Goal: Obtain resource: Obtain resource

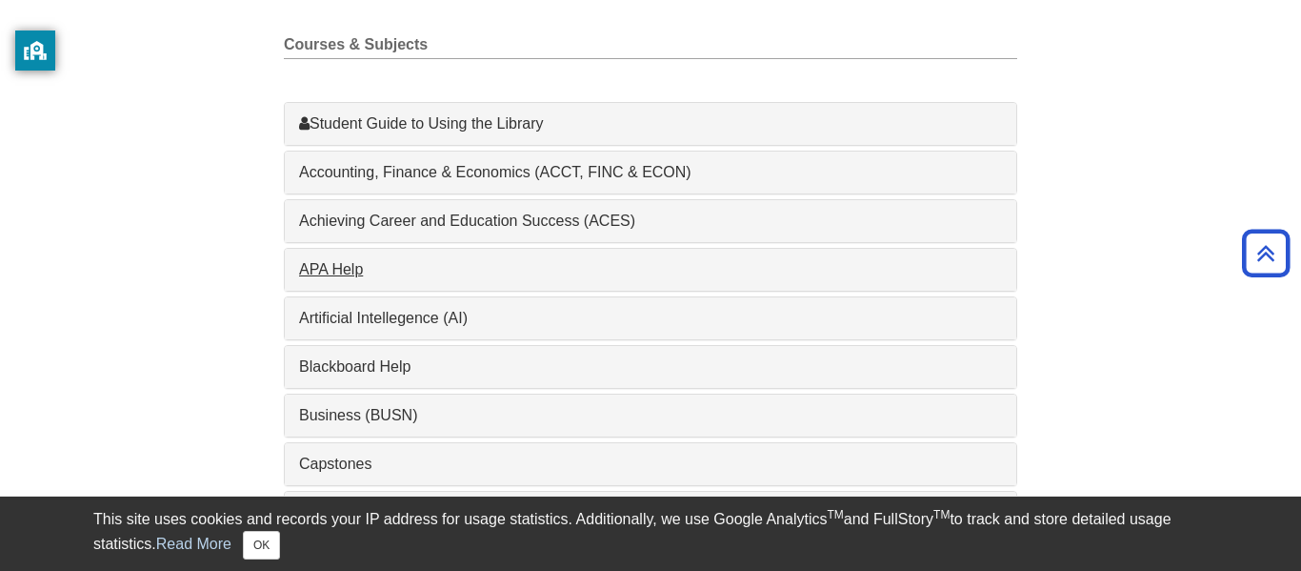
scroll to position [546, 0]
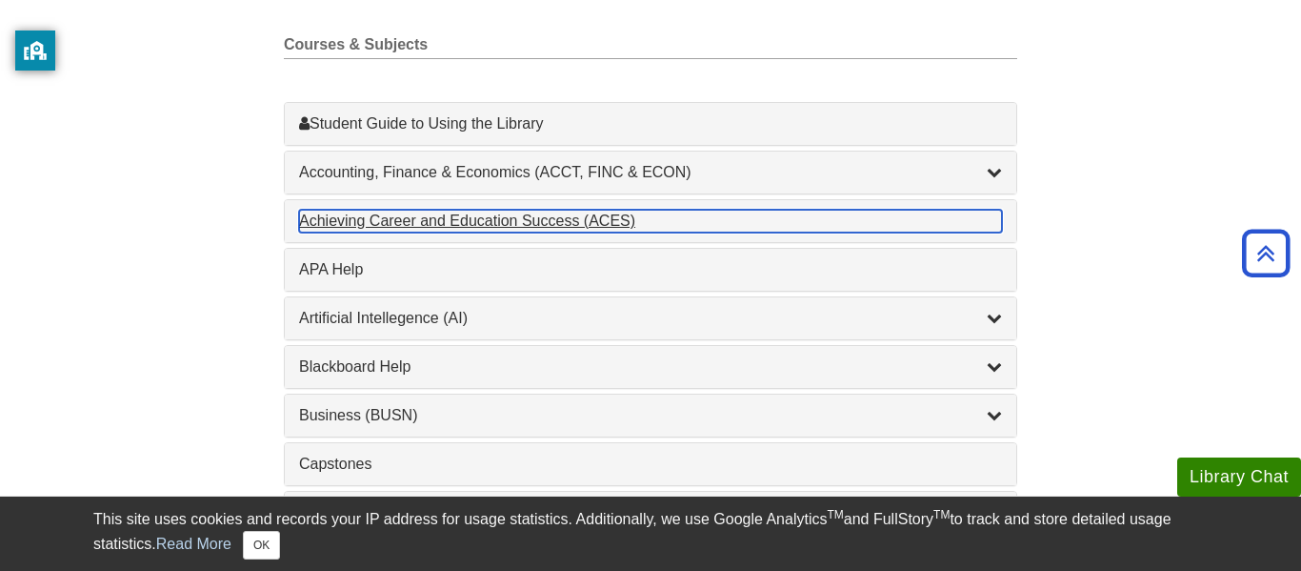
click at [333, 230] on div "Achieving Career and Education Success (ACES) , 1 guides" at bounding box center [650, 221] width 703 height 23
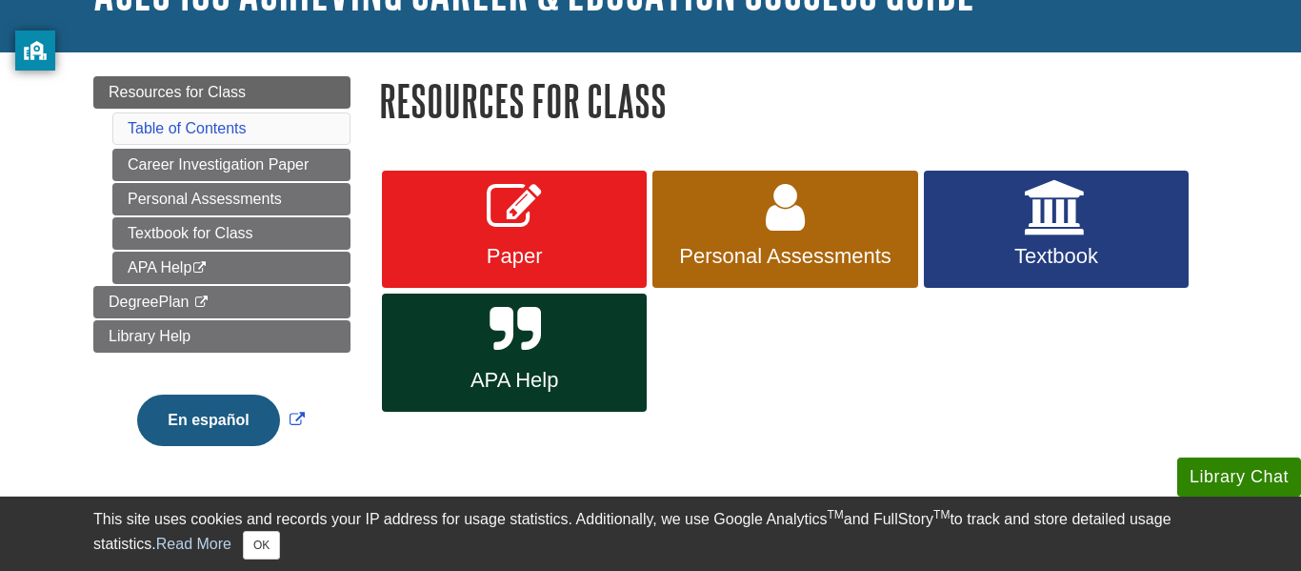
scroll to position [182, 0]
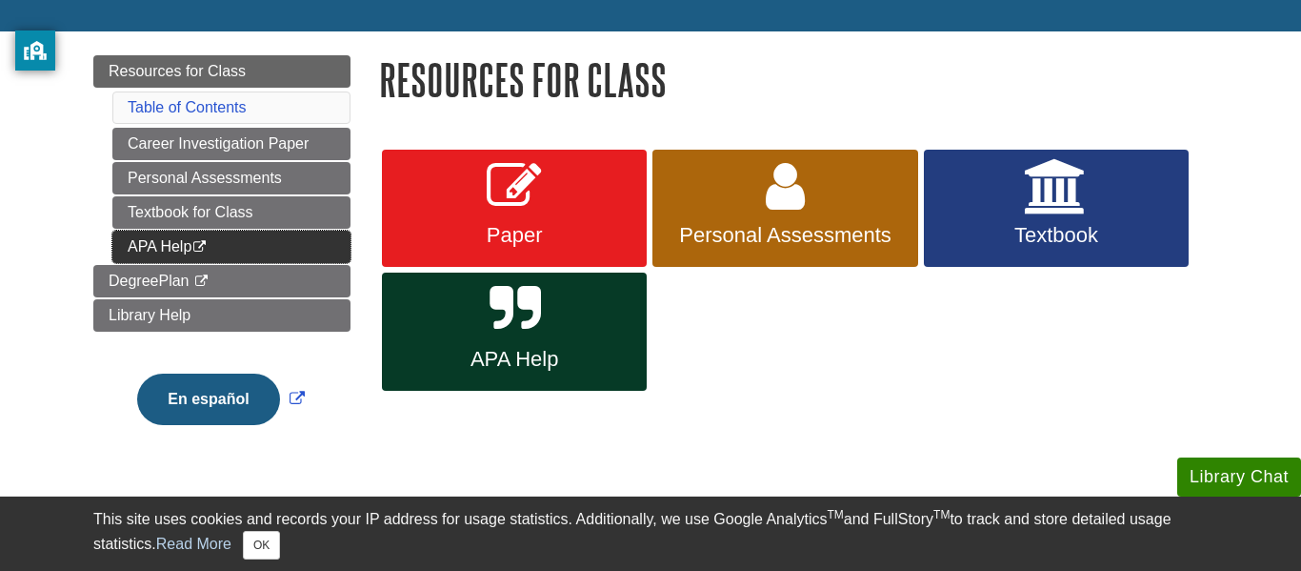
click at [200, 239] on link "APA Help This link opens in a new window" at bounding box center [231, 247] width 238 height 32
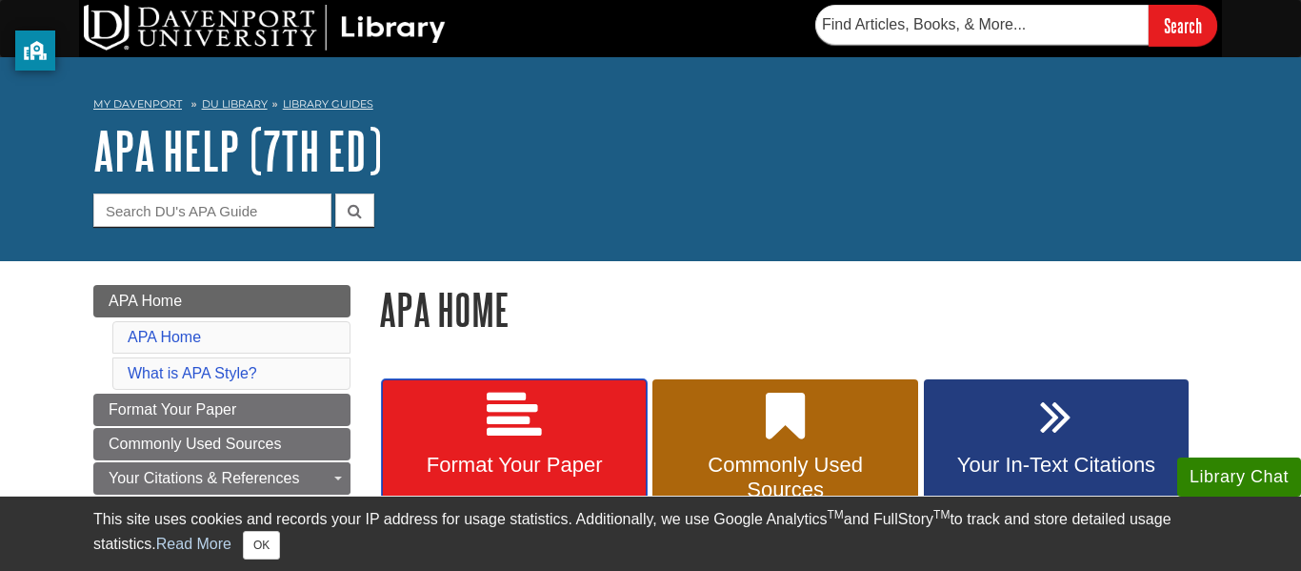
click at [622, 419] on link "Format Your Paper" at bounding box center [514, 450] width 265 height 143
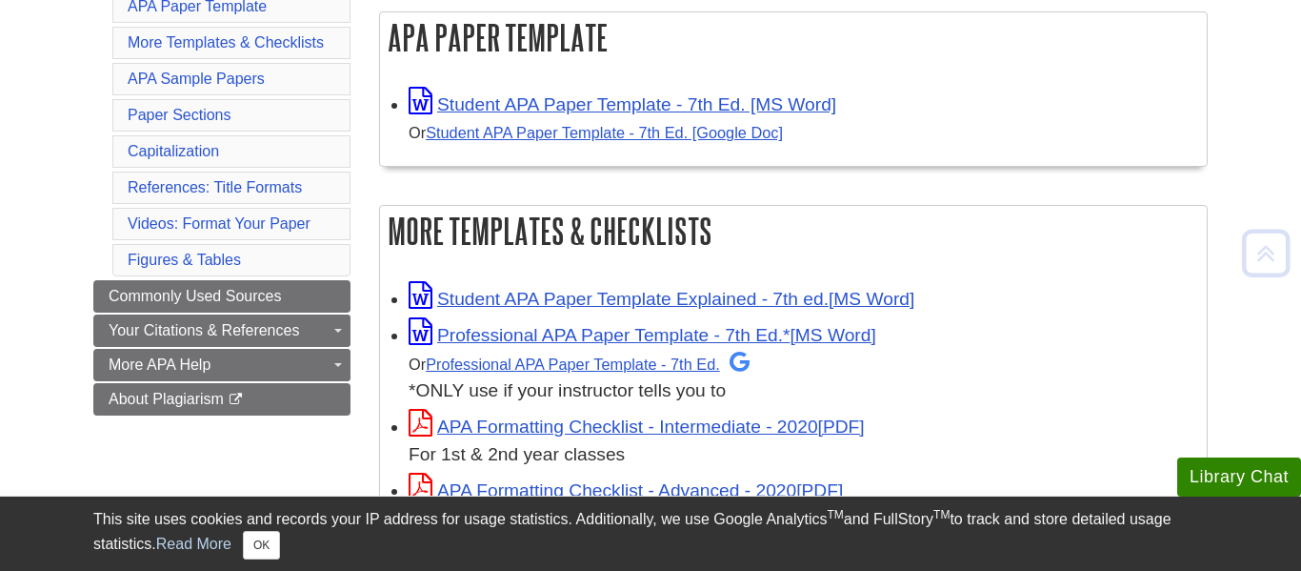
scroll to position [373, 0]
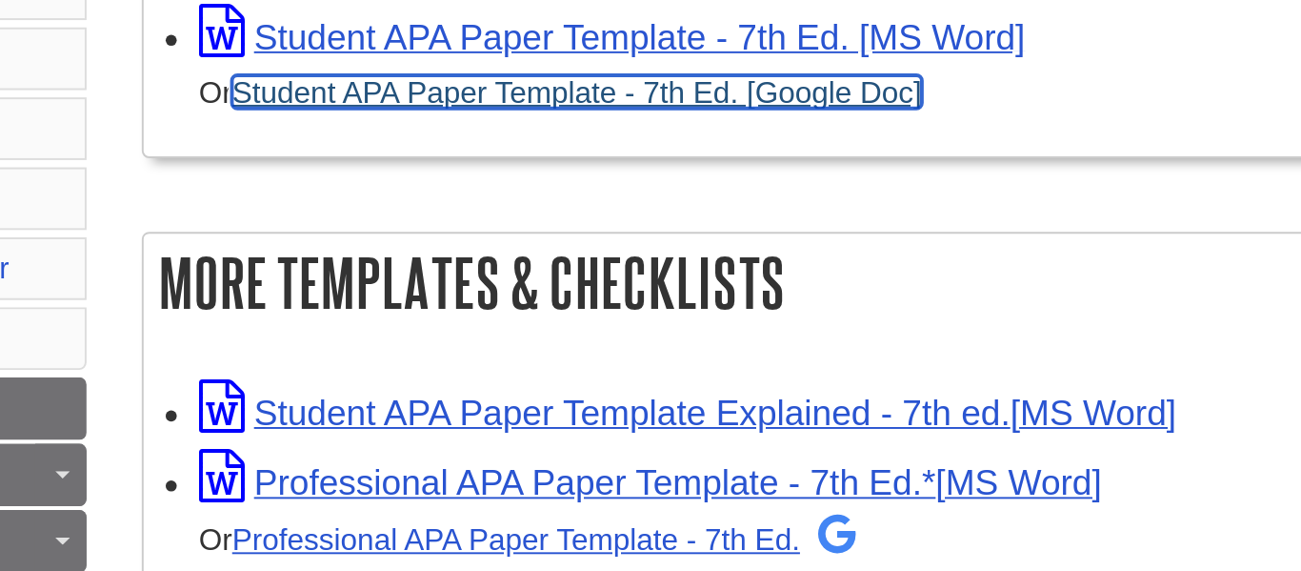
click at [614, 120] on link "Student APA Paper Template - 7th Ed. [Google Doc]" at bounding box center [604, 124] width 357 height 17
